Goal: Transaction & Acquisition: Book appointment/travel/reservation

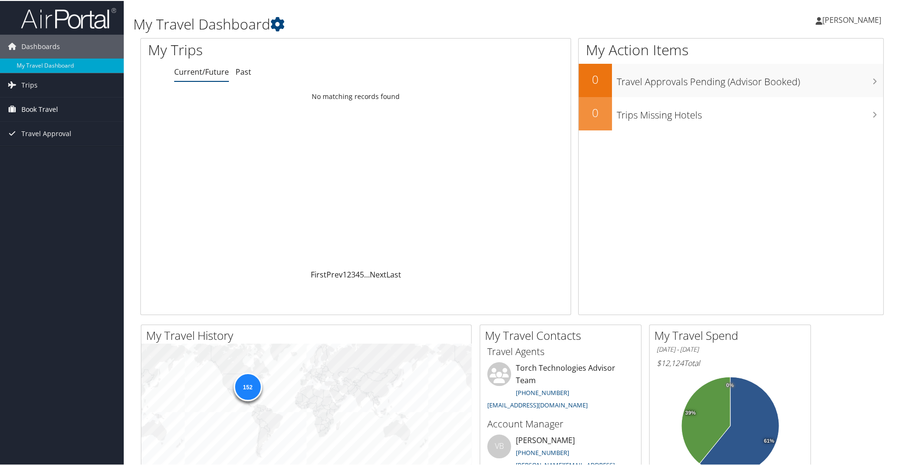
click at [31, 104] on span "Book Travel" at bounding box center [39, 109] width 37 height 24
click at [33, 151] on link "Book/Manage Online Trips" at bounding box center [62, 156] width 124 height 14
